Goal: Information Seeking & Learning: Learn about a topic

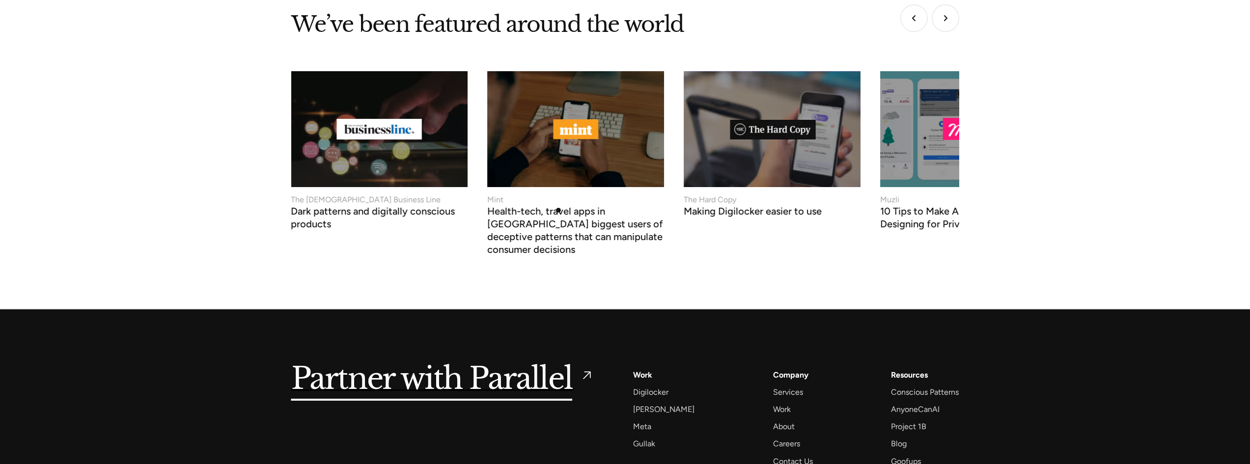
scroll to position [4166, 0]
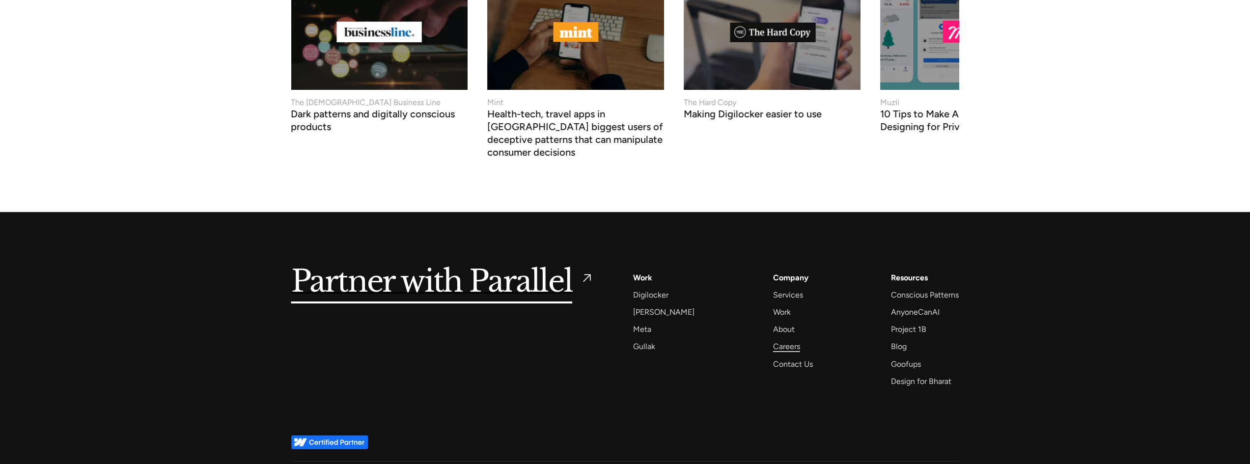
click at [779, 340] on div "Careers" at bounding box center [786, 346] width 27 height 13
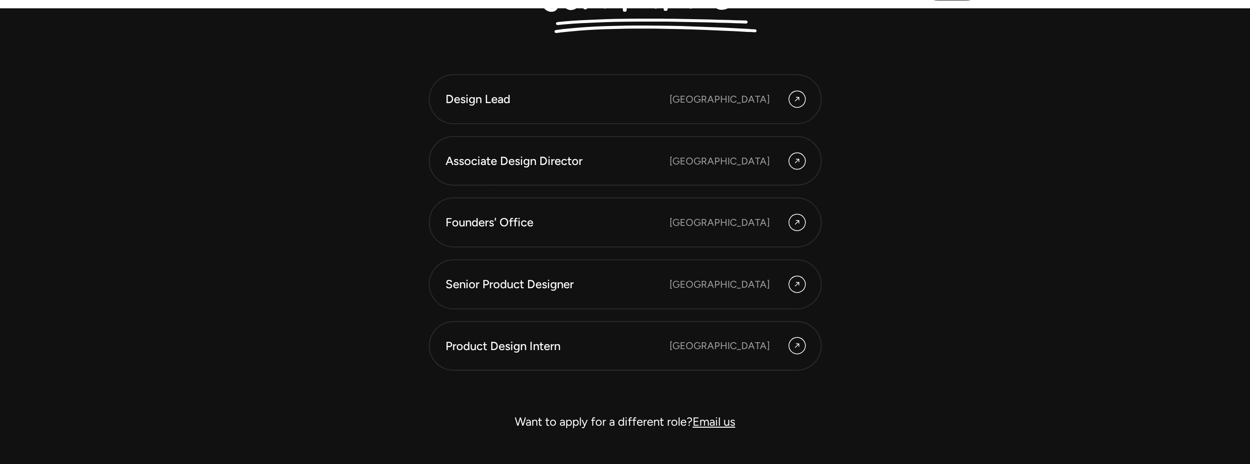
scroll to position [3045, 0]
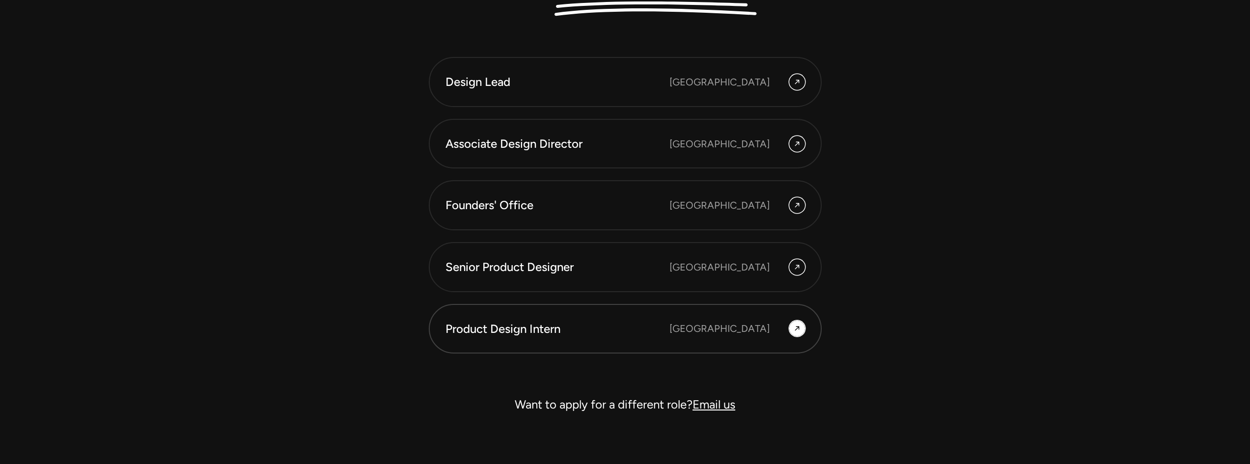
click at [518, 326] on div "Product Design Intern" at bounding box center [558, 329] width 224 height 17
click at [526, 327] on div "Product Design Intern" at bounding box center [558, 329] width 224 height 17
click at [572, 322] on div "Product Design Intern" at bounding box center [558, 329] width 224 height 17
click at [791, 330] on div at bounding box center [797, 329] width 16 height 16
click at [794, 329] on icon at bounding box center [797, 329] width 8 height 12
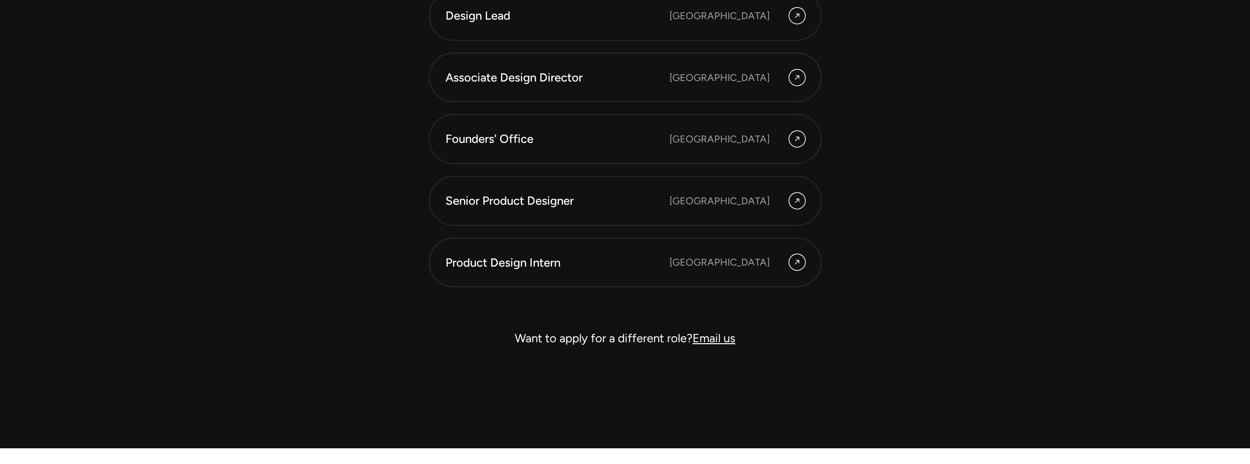
scroll to position [3242, 0]
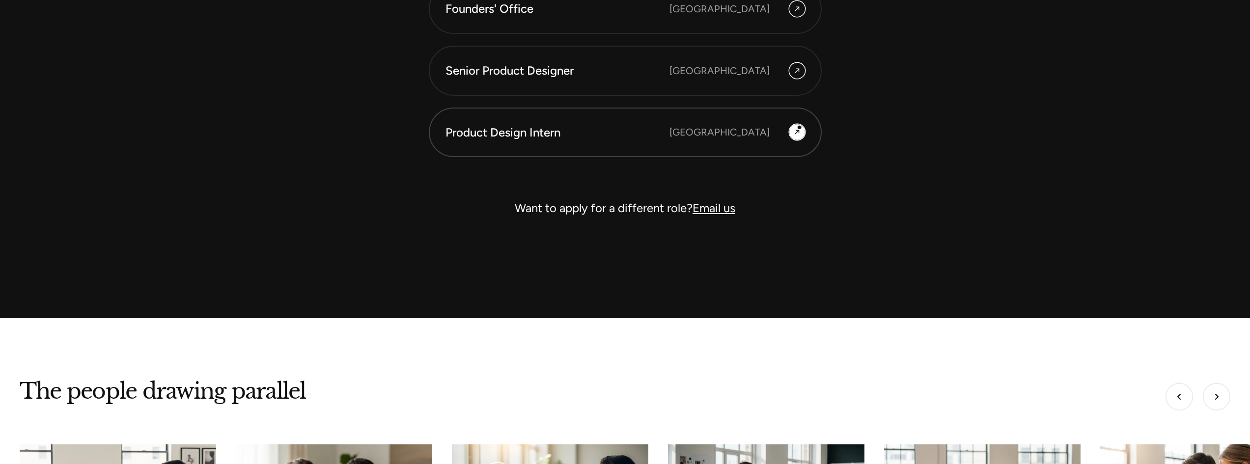
click at [801, 126] on div at bounding box center [797, 132] width 16 height 16
click at [528, 128] on div "Product Design Intern" at bounding box center [558, 132] width 224 height 17
click at [527, 69] on div "Senior Product Designer" at bounding box center [558, 70] width 224 height 17
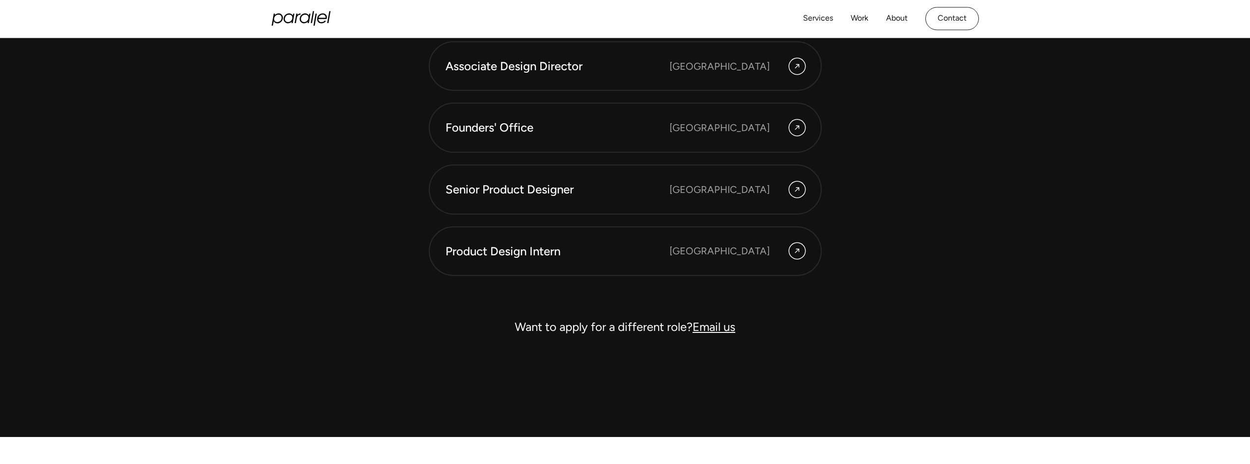
scroll to position [3042, 0]
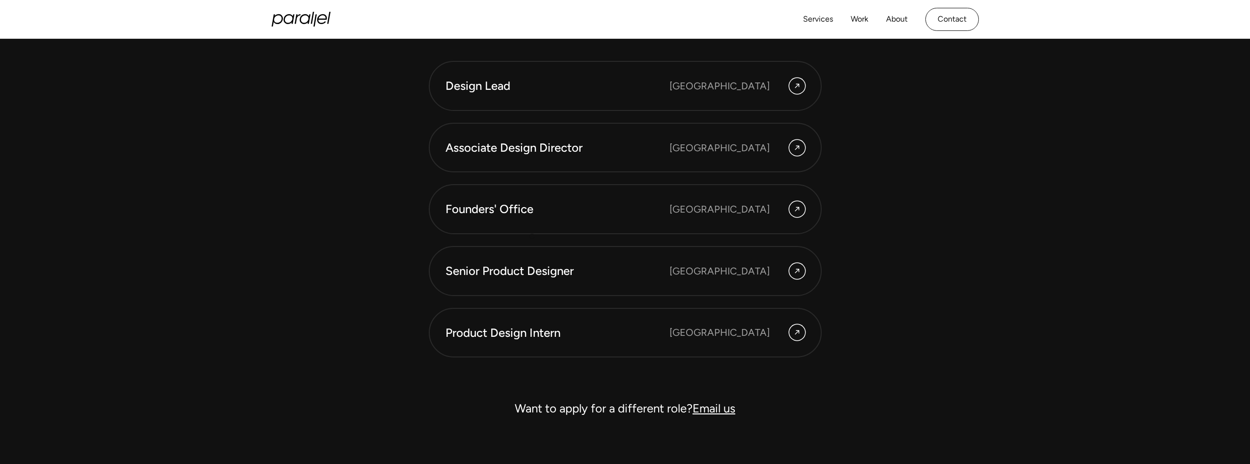
click at [530, 238] on div "Design Lead [GEOGRAPHIC_DATA] Associate Design Director [GEOGRAPHIC_DATA] Found…" at bounding box center [625, 209] width 393 height 297
click at [530, 222] on link "Founders' Office [GEOGRAPHIC_DATA]" at bounding box center [625, 209] width 393 height 50
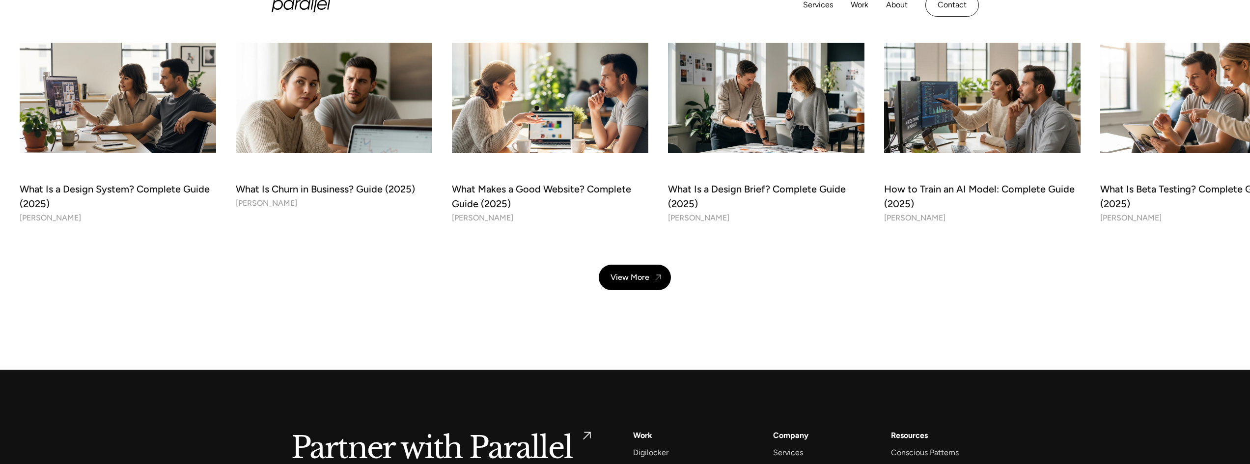
scroll to position [3635, 0]
